Goal: Task Accomplishment & Management: Use online tool/utility

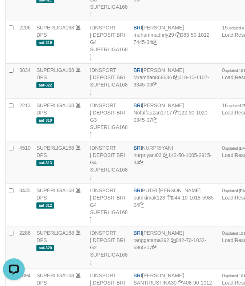
drag, startPoint x: 66, startPoint y: 21, endPoint x: 56, endPoint y: 4, distance: 19.7
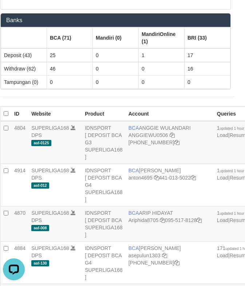
scroll to position [1485, 5]
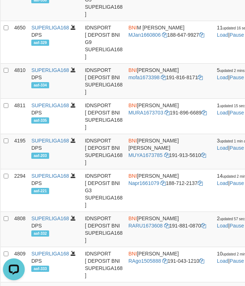
drag, startPoint x: 51, startPoint y: 14, endPoint x: 43, endPoint y: 16, distance: 7.7
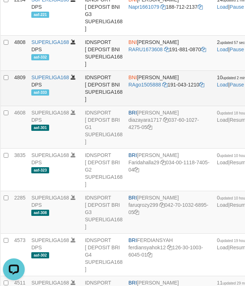
drag, startPoint x: 137, startPoint y: 143, endPoint x: 249, endPoint y: 160, distance: 113.0
click at [154, 106] on td "BNI [PERSON_NAME] RAgo1505888 191-043-1210" at bounding box center [169, 88] width 88 height 35
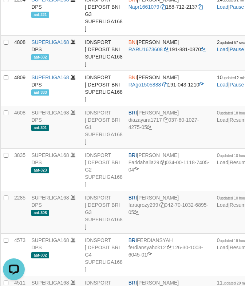
copy td "[PERSON_NAME]"
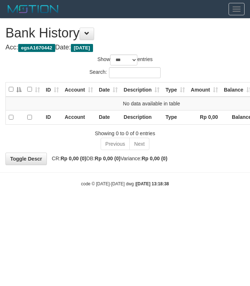
select select "***"
